Goal: Check status: Check status

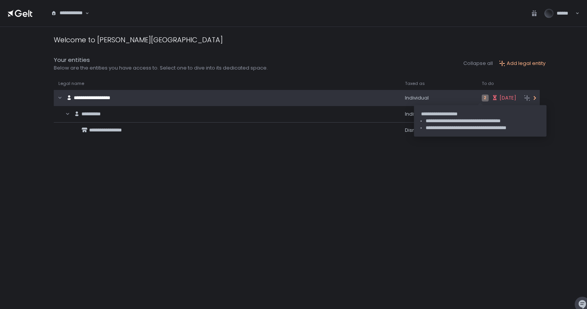
click at [499, 98] on span "[DATE]" at bounding box center [507, 98] width 17 height 7
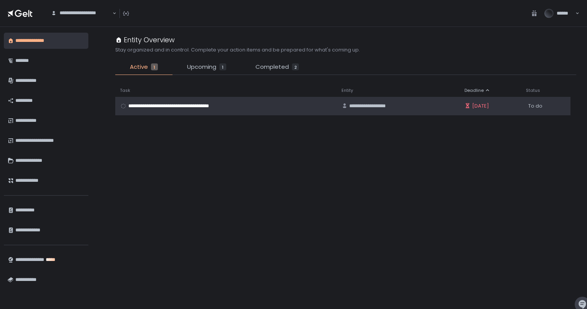
click at [300, 107] on div "**********" at bounding box center [226, 106] width 212 height 7
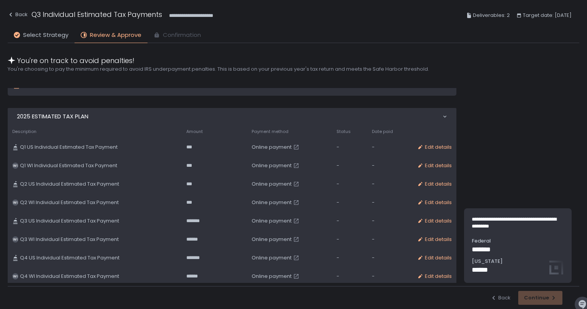
scroll to position [214, 0]
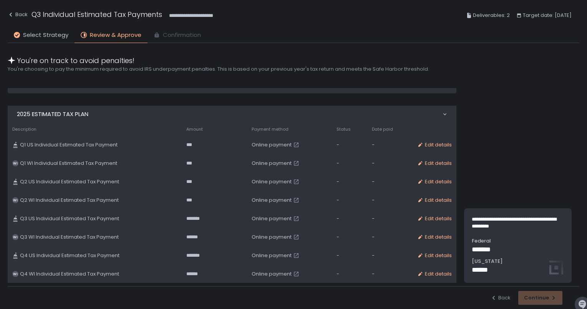
click at [526, 295] on div "Back Continue" at bounding box center [294, 297] width 572 height 23
click at [252, 219] on span "Online payment" at bounding box center [272, 218] width 40 height 7
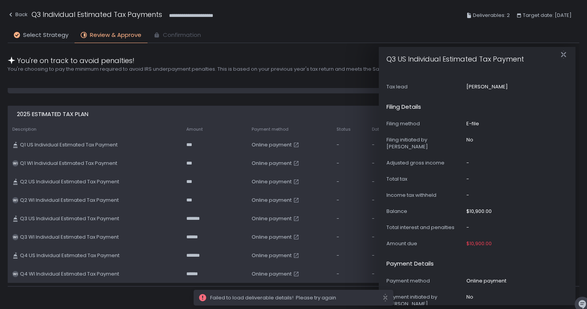
scroll to position [419, 0]
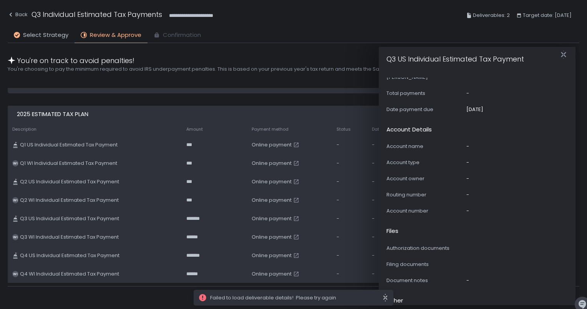
click at [383, 299] on icon "close" at bounding box center [385, 298] width 6 height 8
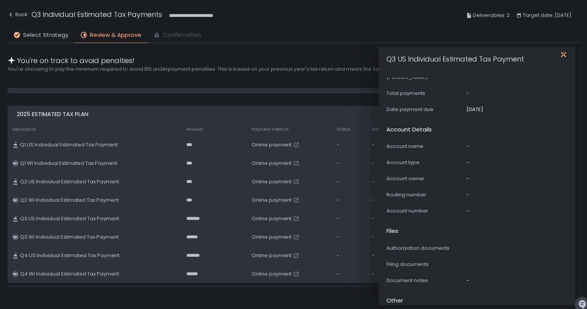
click at [563, 53] on icon "button" at bounding box center [564, 55] width 8 height 8
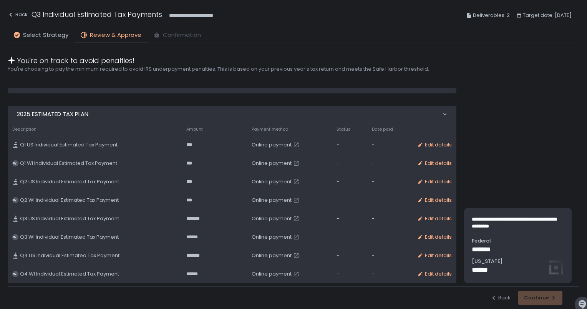
scroll to position [0, 0]
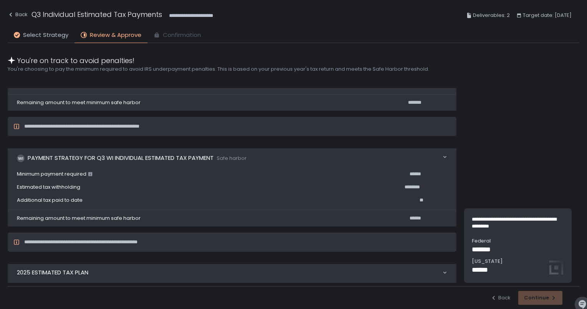
scroll to position [214, 0]
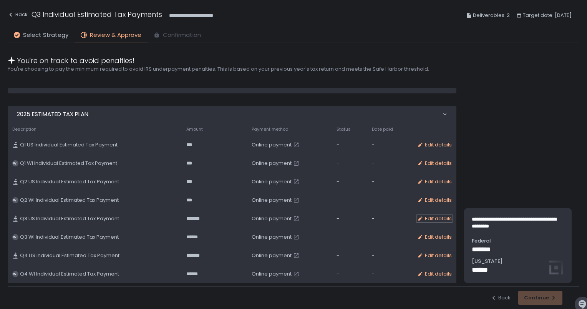
click at [431, 218] on div "Edit details" at bounding box center [434, 218] width 35 height 7
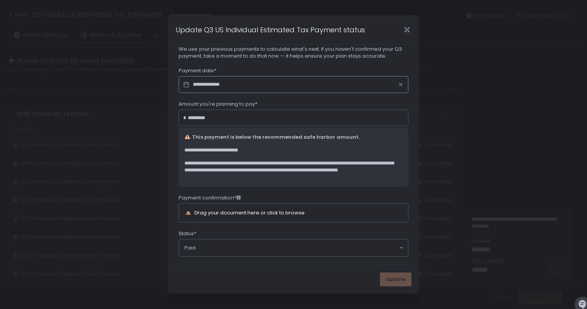
scroll to position [20, 0]
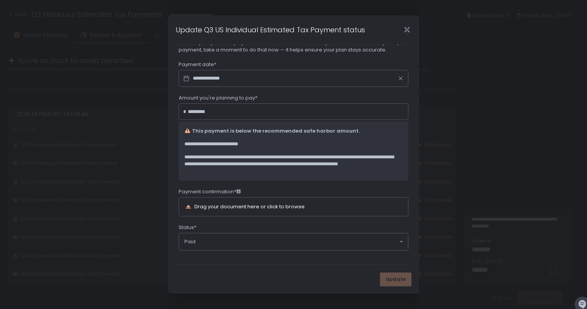
click at [238, 204] on div "Drag your document here or click to browse" at bounding box center [249, 206] width 110 height 5
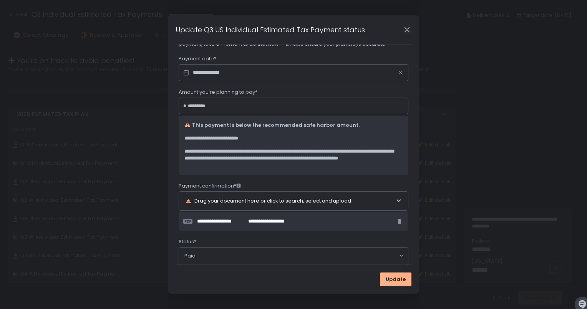
scroll to position [40, 0]
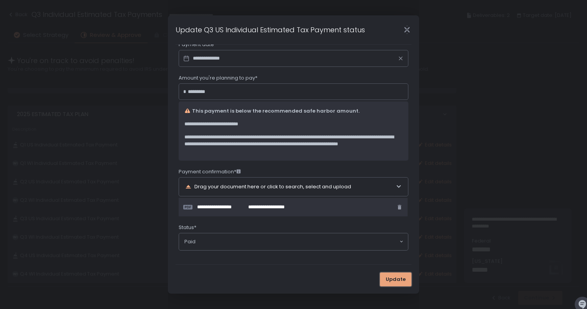
click at [390, 277] on span "Update" at bounding box center [396, 279] width 20 height 7
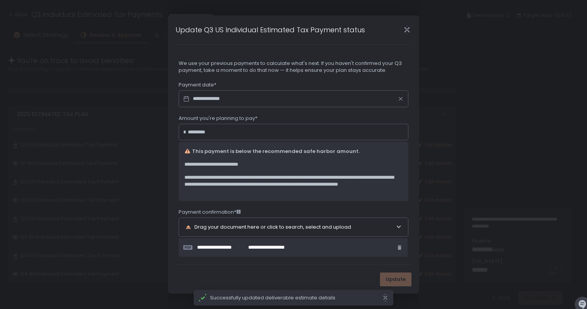
scroll to position [182, 0]
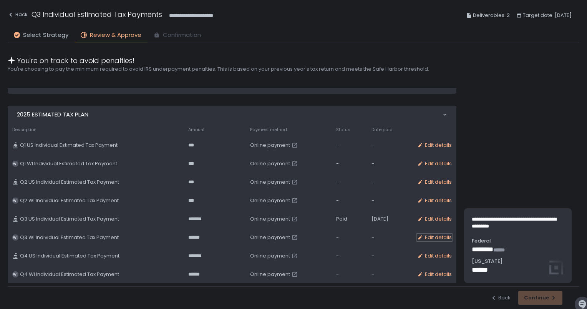
click at [427, 238] on div "Edit details" at bounding box center [434, 237] width 35 height 7
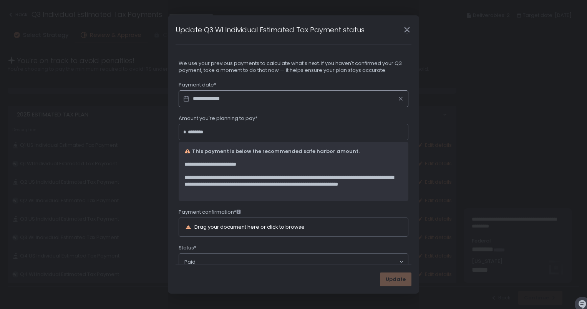
scroll to position [20, 0]
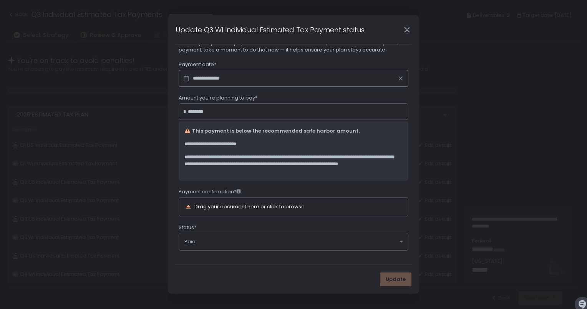
click at [235, 206] on div "Drag your document here or click to browse" at bounding box center [249, 206] width 110 height 5
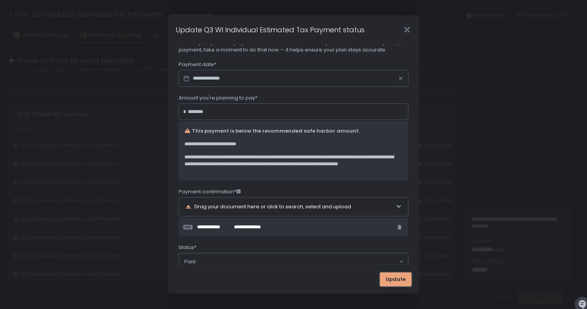
click at [393, 274] on button "Update" at bounding box center [396, 279] width 32 height 14
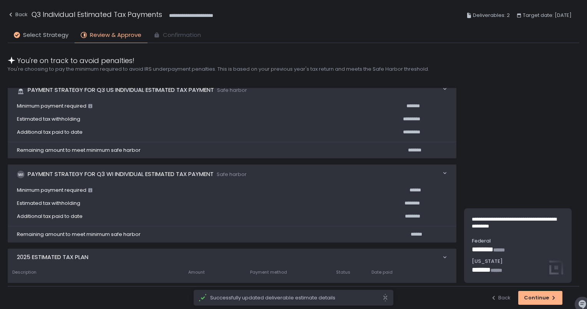
scroll to position [0, 0]
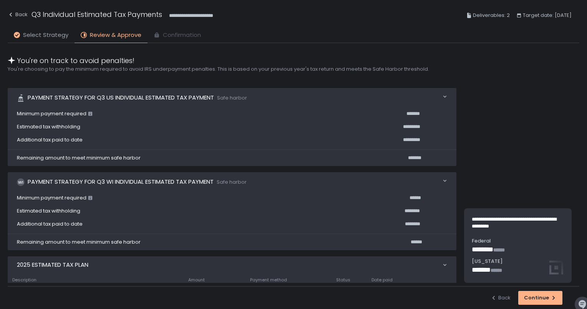
click at [59, 36] on span "Select Strategy" at bounding box center [45, 35] width 45 height 9
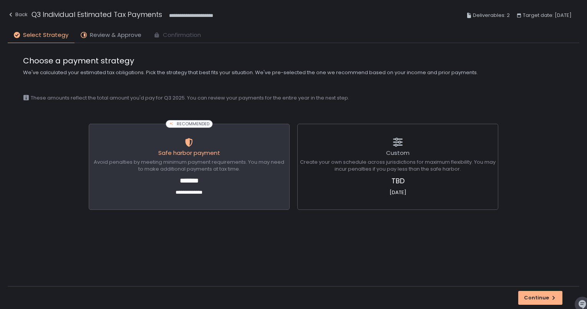
click at [104, 36] on span "Review & Approve" at bounding box center [115, 35] width 51 height 9
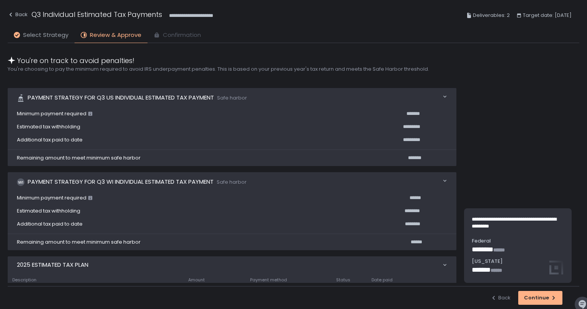
click at [49, 33] on span "Select Strategy" at bounding box center [45, 35] width 45 height 9
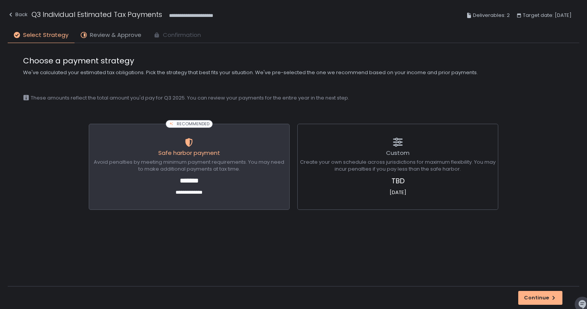
click at [95, 31] on span "Review & Approve" at bounding box center [115, 35] width 51 height 9
